Goal: Subscribe to service/newsletter

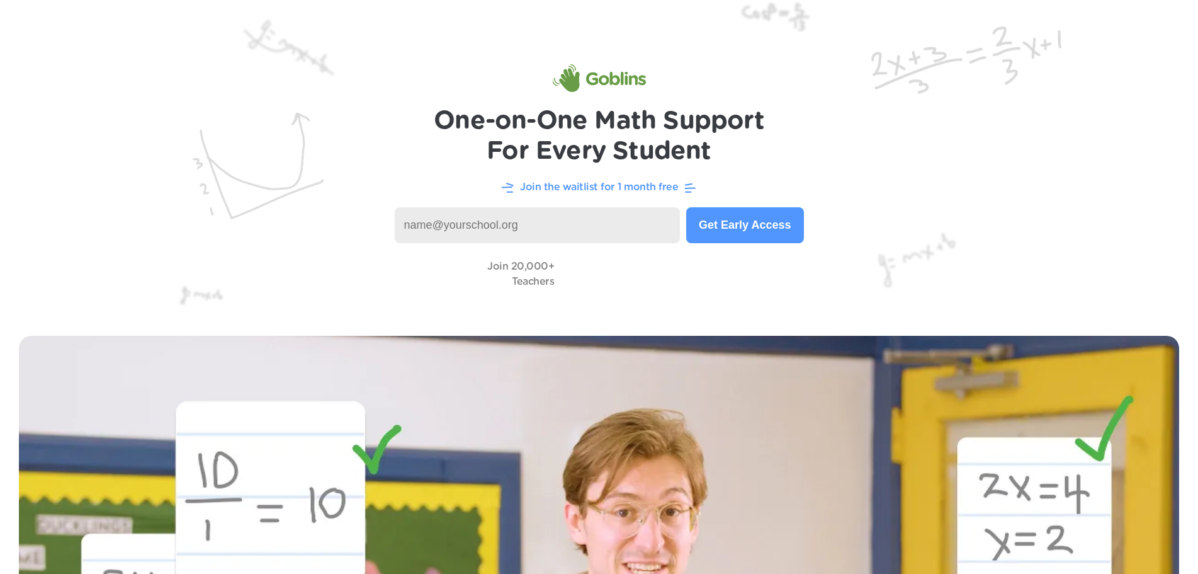
click at [512, 226] on input at bounding box center [538, 225] width 286 height 36
type input "kailie.vanhooser@pulaski.kyschools.us"
click at [773, 232] on button "Get Early Access" at bounding box center [744, 225] width 117 height 36
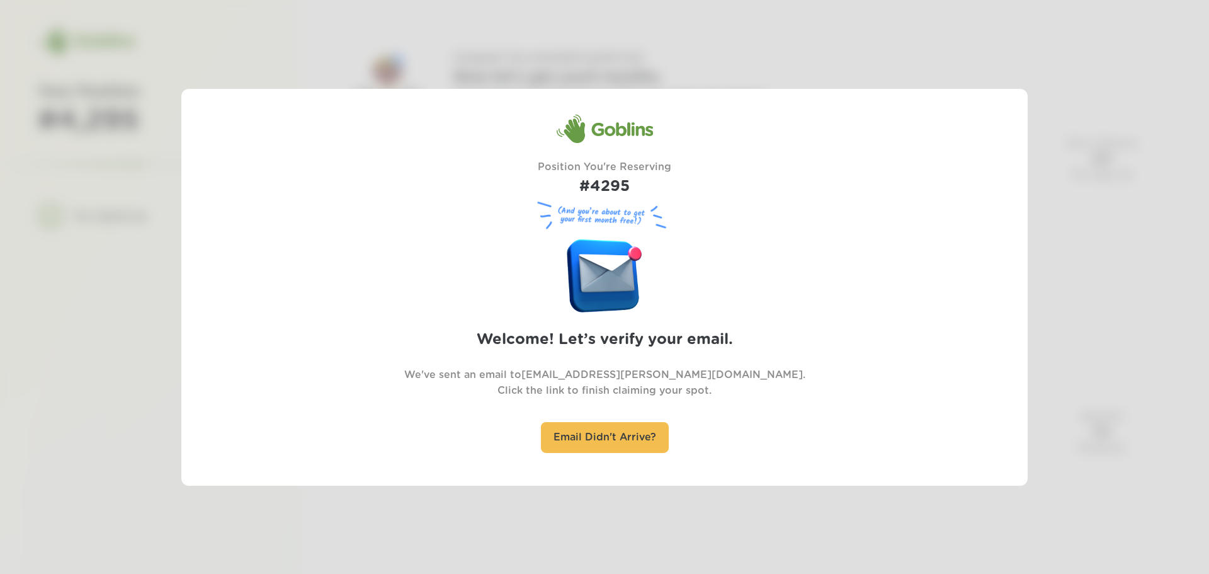
click at [645, 479] on div "Goblins Position You're Reserving #4295 (And you’re about to get your first mon…" at bounding box center [604, 286] width 846 height 397
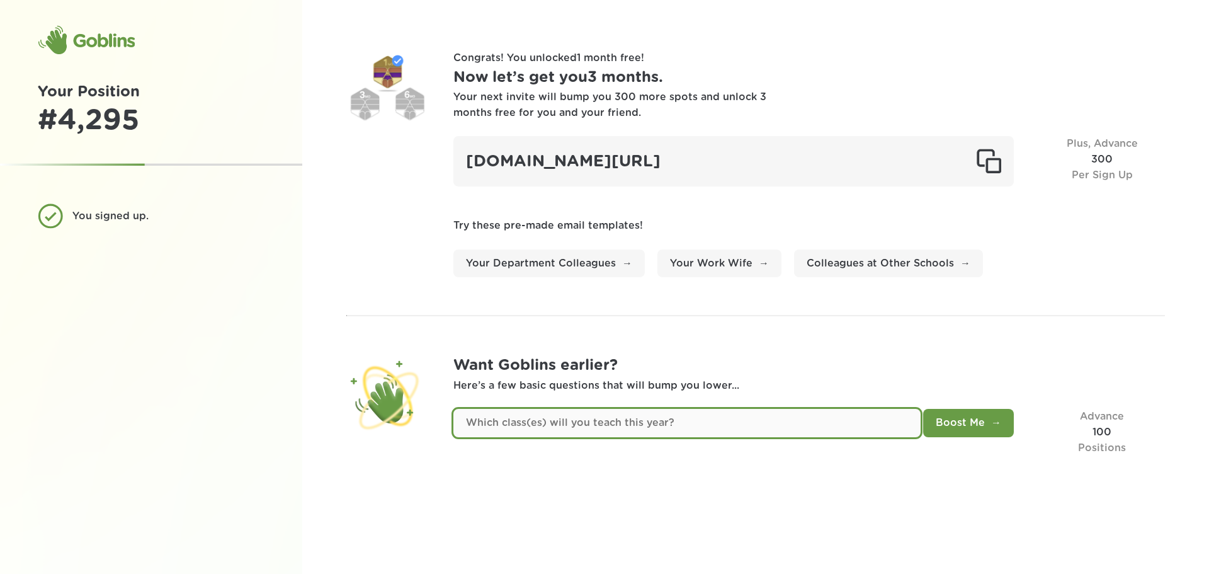
click at [825, 420] on input "text" at bounding box center [686, 423] width 467 height 28
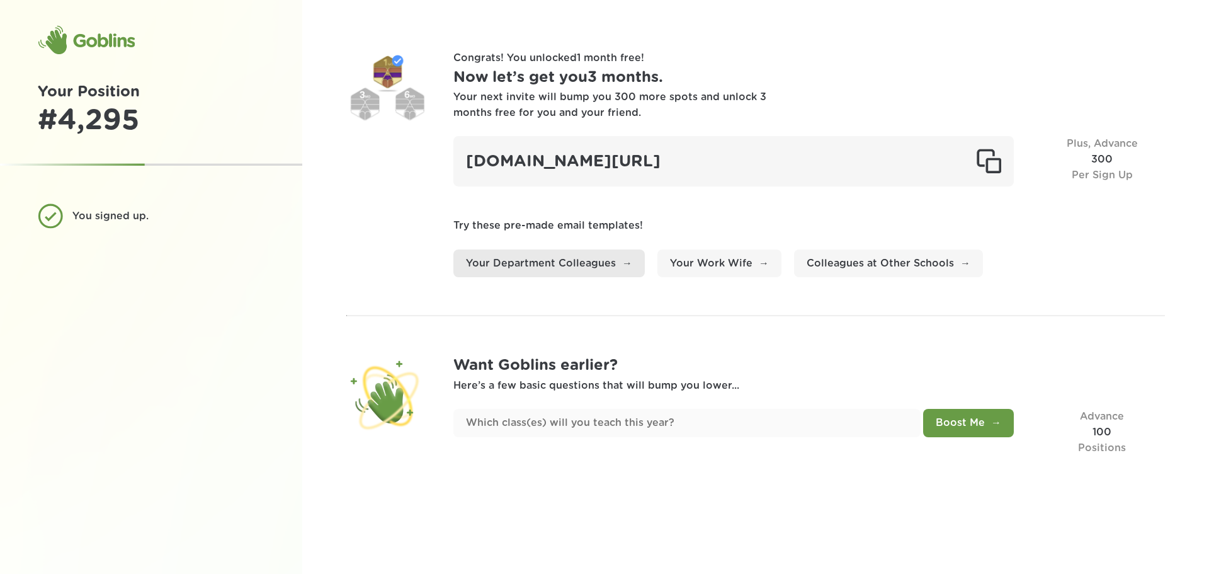
click at [606, 261] on link "Your Department Colleagues" at bounding box center [548, 263] width 191 height 28
click at [736, 49] on div "Congrats! You unlocked 1 month free ! Now let’s get you 3 months . Your next in…" at bounding box center [755, 287] width 907 height 574
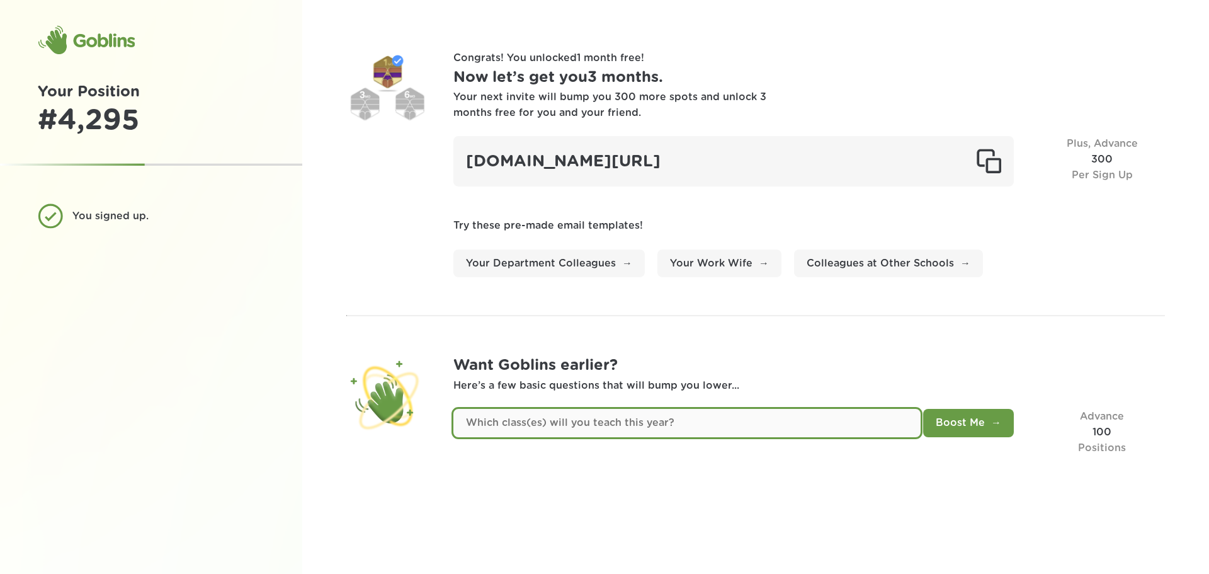
click at [634, 417] on input "text" at bounding box center [686, 423] width 467 height 28
type input "5th grade math"
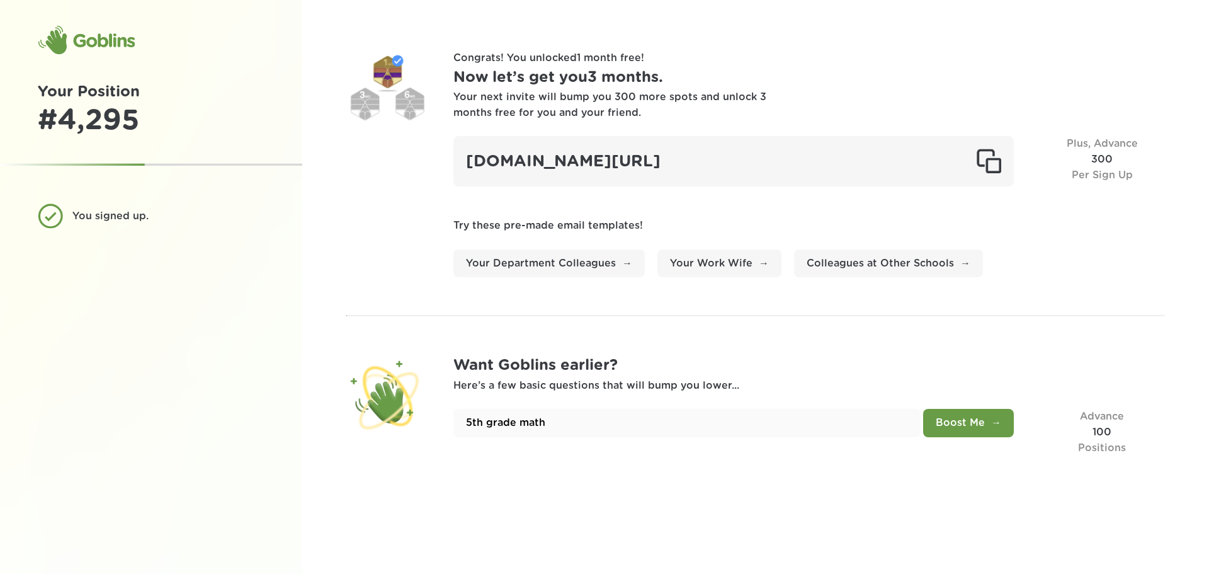
click at [931, 426] on button "Boost Me" at bounding box center [968, 423] width 91 height 28
click at [77, 36] on div "Goblins" at bounding box center [86, 40] width 97 height 30
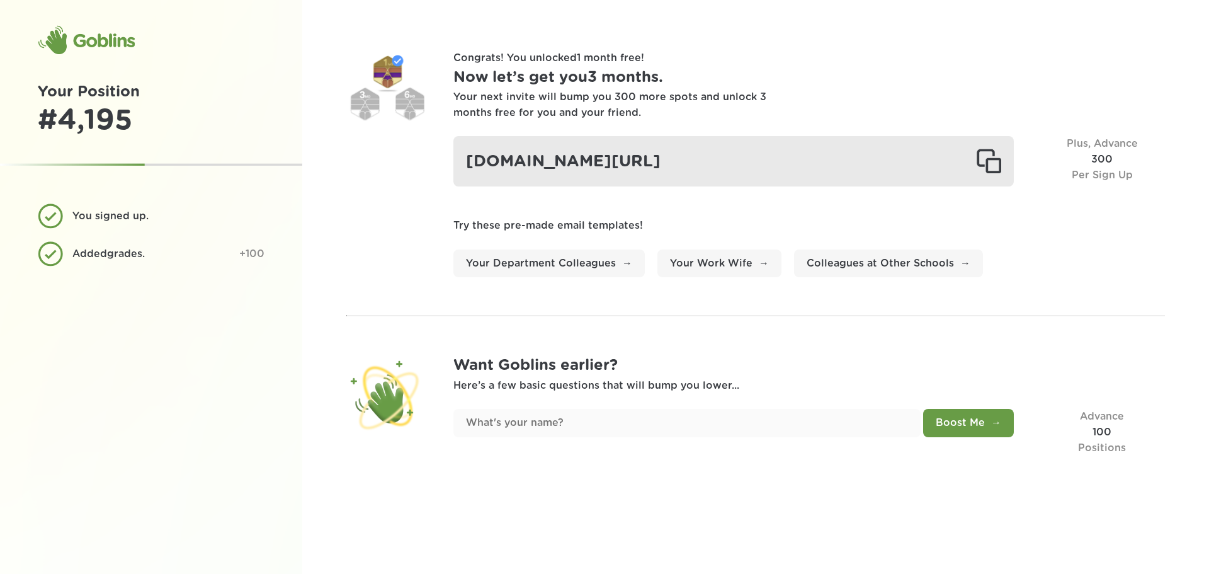
click at [983, 171] on div at bounding box center [988, 161] width 25 height 25
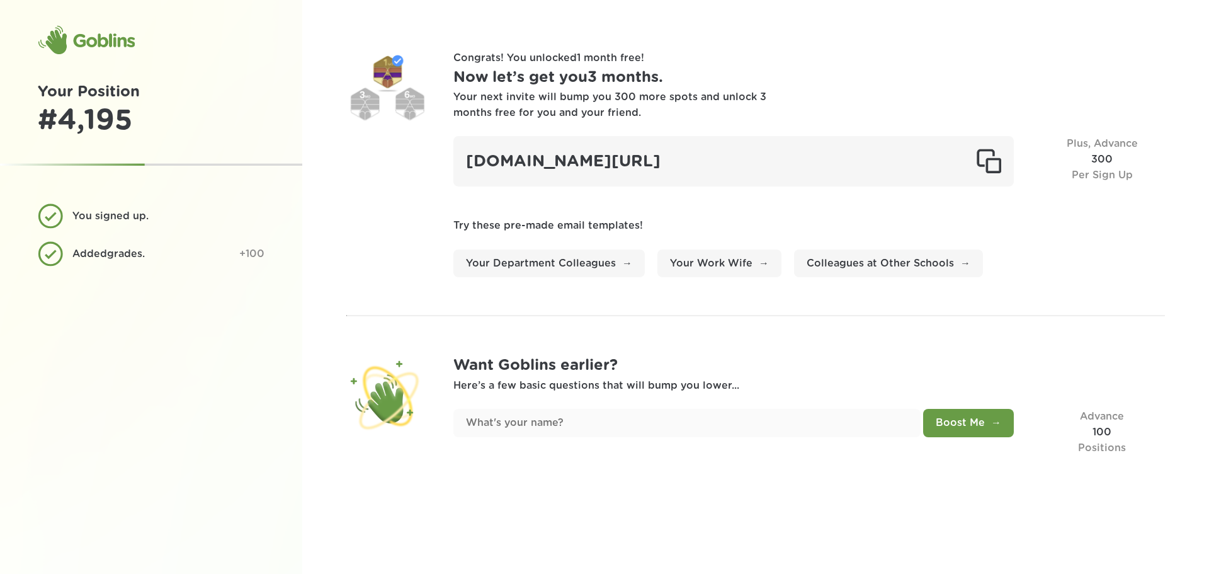
click at [1101, 175] on span "Per Sign Up" at bounding box center [1102, 175] width 61 height 10
click at [78, 40] on div "Goblins" at bounding box center [86, 40] width 97 height 30
drag, startPoint x: 84, startPoint y: 105, endPoint x: 86, endPoint y: 122, distance: 17.7
click at [84, 117] on div "# 4,195" at bounding box center [151, 121] width 227 height 34
click at [133, 254] on div "Added grades ." at bounding box center [150, 254] width 157 height 16
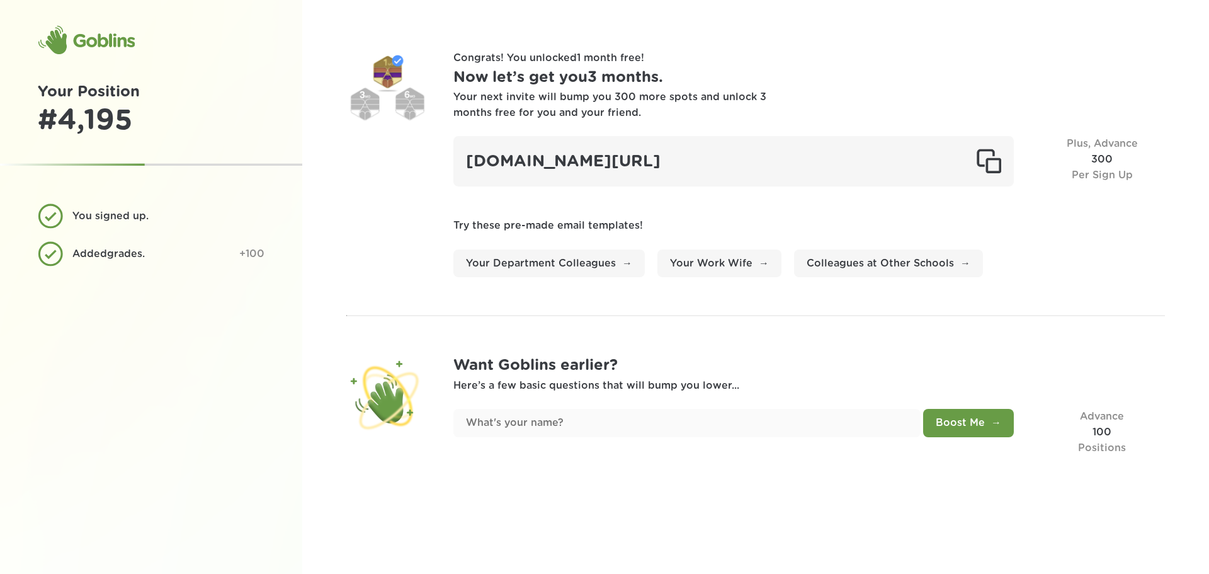
click at [127, 226] on div "You signed up." at bounding box center [151, 215] width 227 height 25
click at [106, 42] on div "Goblins" at bounding box center [86, 40] width 97 height 30
